Goal: Task Accomplishment & Management: Complete application form

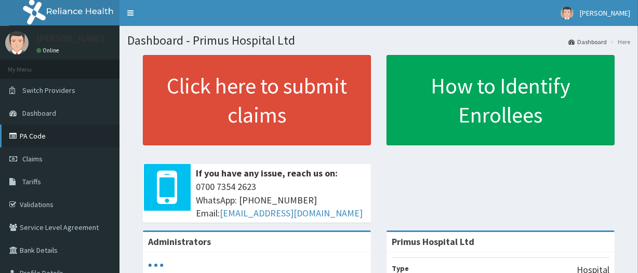
click at [42, 143] on link "PA Code" at bounding box center [59, 136] width 119 height 23
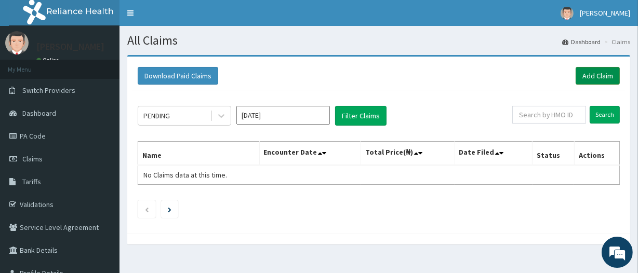
click at [595, 74] on link "Add Claim" at bounding box center [597, 76] width 44 height 18
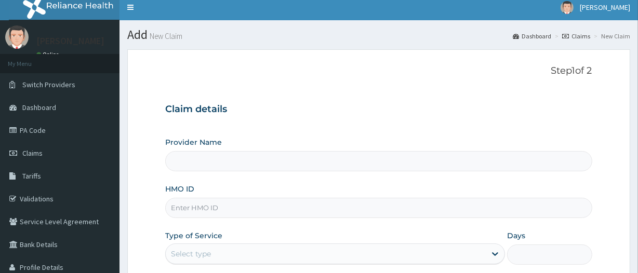
scroll to position [47, 0]
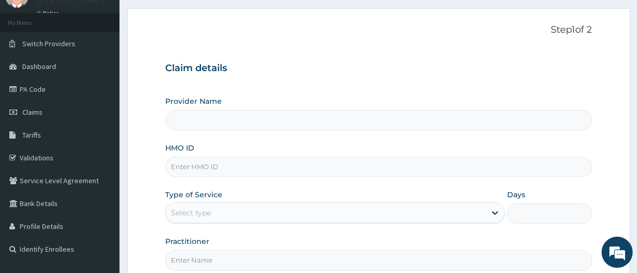
click at [232, 171] on input "HMO ID" at bounding box center [378, 167] width 426 height 20
type input "Primus Hospital Ltd"
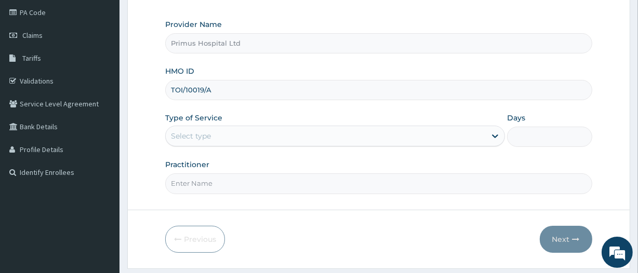
scroll to position [141, 0]
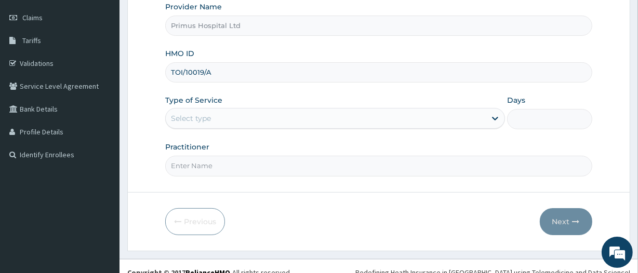
type input "TOI/10019/A"
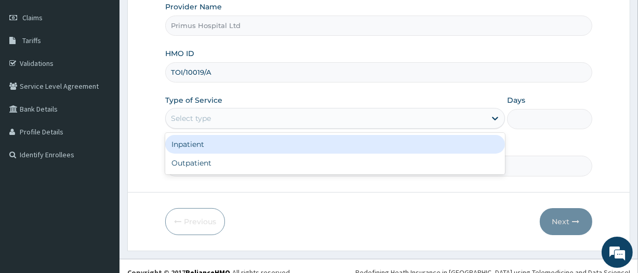
click at [271, 117] on div "Select type" at bounding box center [326, 118] width 320 height 17
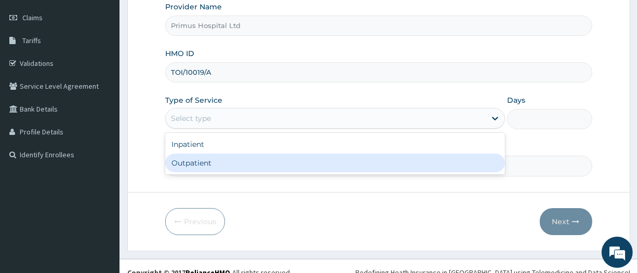
click at [223, 164] on div "Outpatient" at bounding box center [335, 163] width 340 height 19
type input "1"
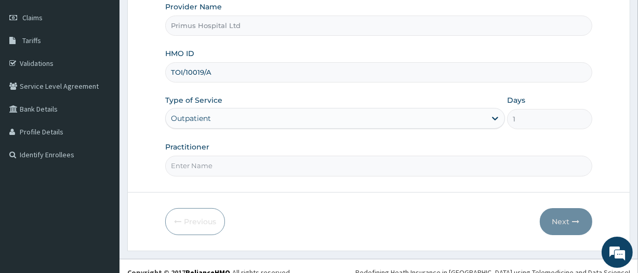
drag, startPoint x: 223, startPoint y: 164, endPoint x: 229, endPoint y: 174, distance: 12.1
click at [223, 164] on input "Practitioner" at bounding box center [378, 166] width 426 height 20
type input "DR S O ALIU"
click at [559, 231] on button "Next" at bounding box center [565, 221] width 52 height 27
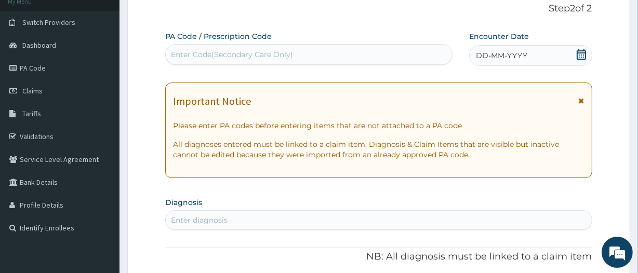
scroll to position [0, 0]
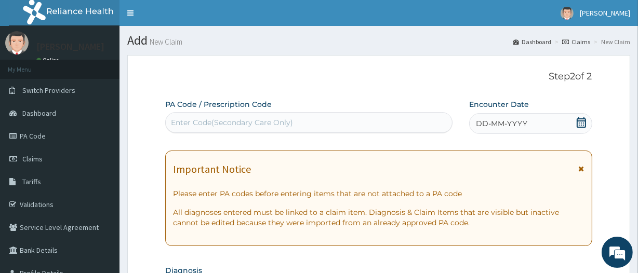
click at [295, 120] on div "Enter Code(Secondary Care Only)" at bounding box center [309, 122] width 286 height 17
paste input "PA/2AA1F1"
type input "PA/2AA1F1"
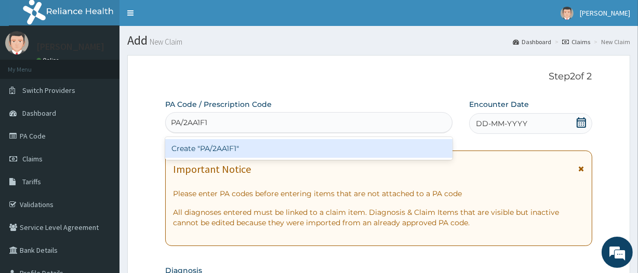
click at [218, 150] on div "Create "PA/2AA1F1"" at bounding box center [308, 148] width 287 height 19
